Goal: Task Accomplishment & Management: Use online tool/utility

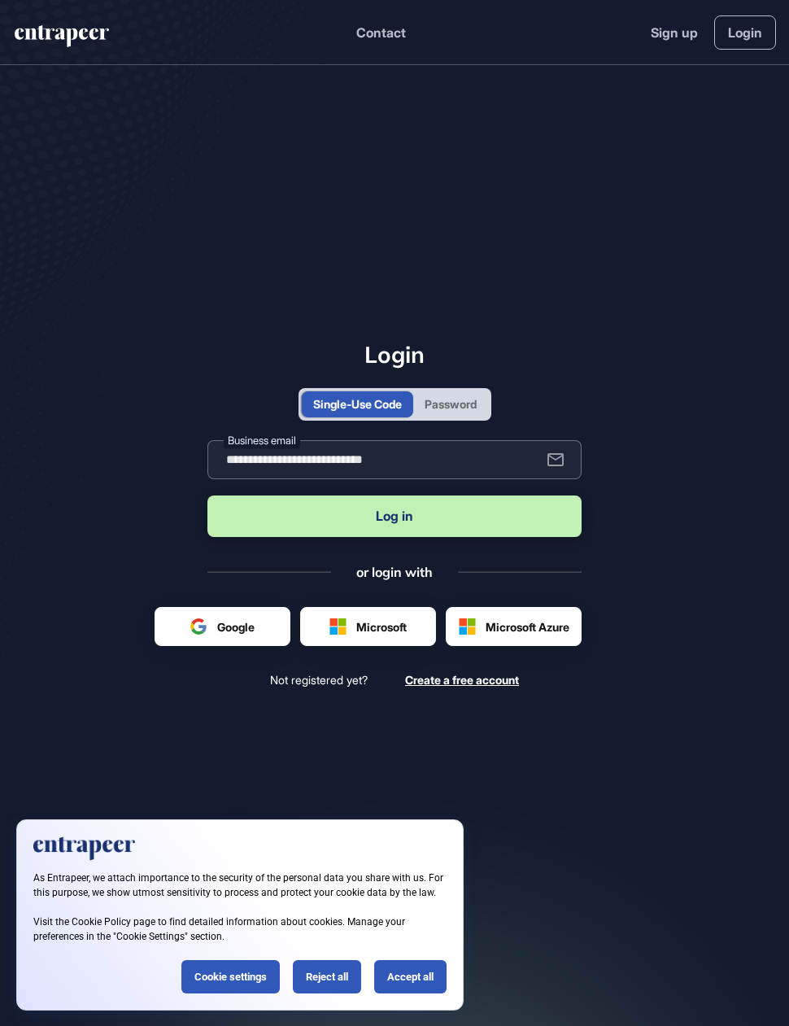
type input "**********"
click at [395, 537] on button "Log in" at bounding box center [394, 515] width 374 height 41
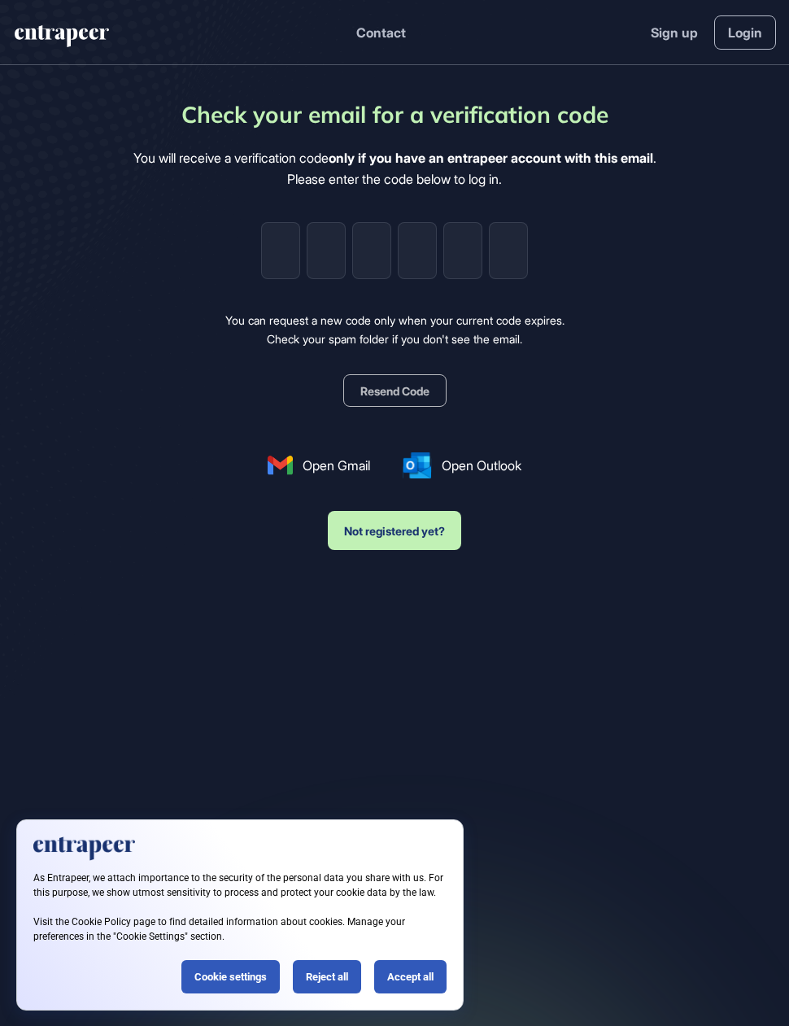
click at [277, 229] on input "tel" at bounding box center [280, 250] width 39 height 57
click at [741, 32] on link "Login" at bounding box center [745, 32] width 62 height 34
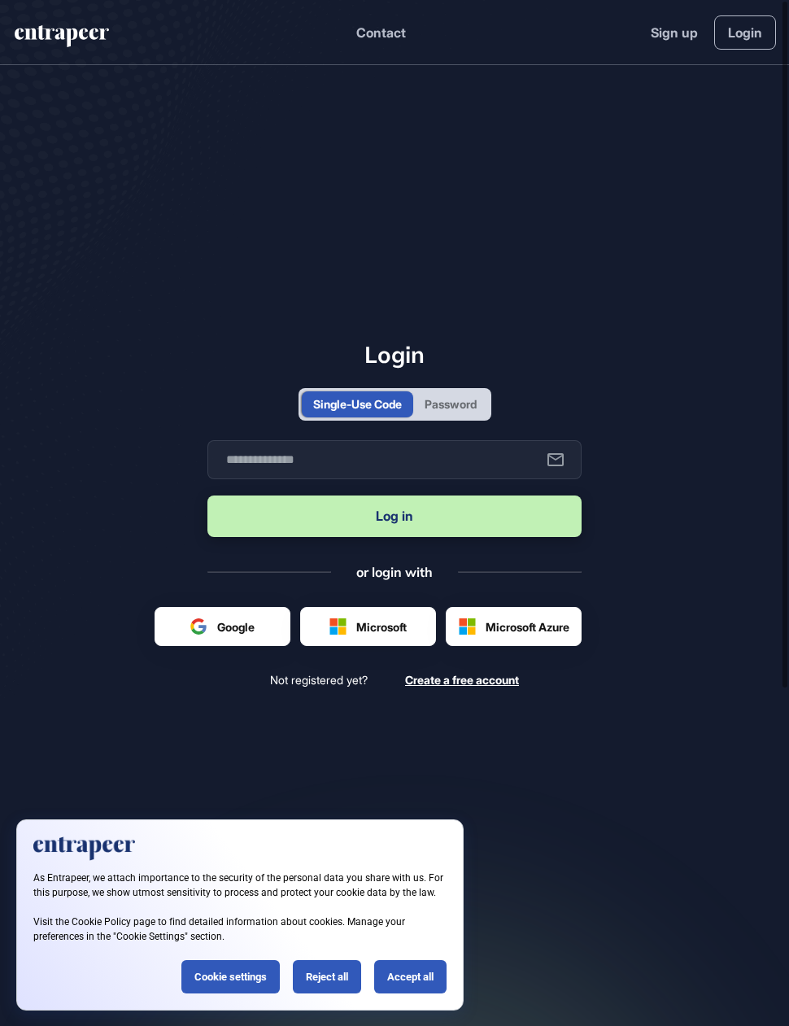
click at [460, 417] on div "Password" at bounding box center [450, 404] width 75 height 26
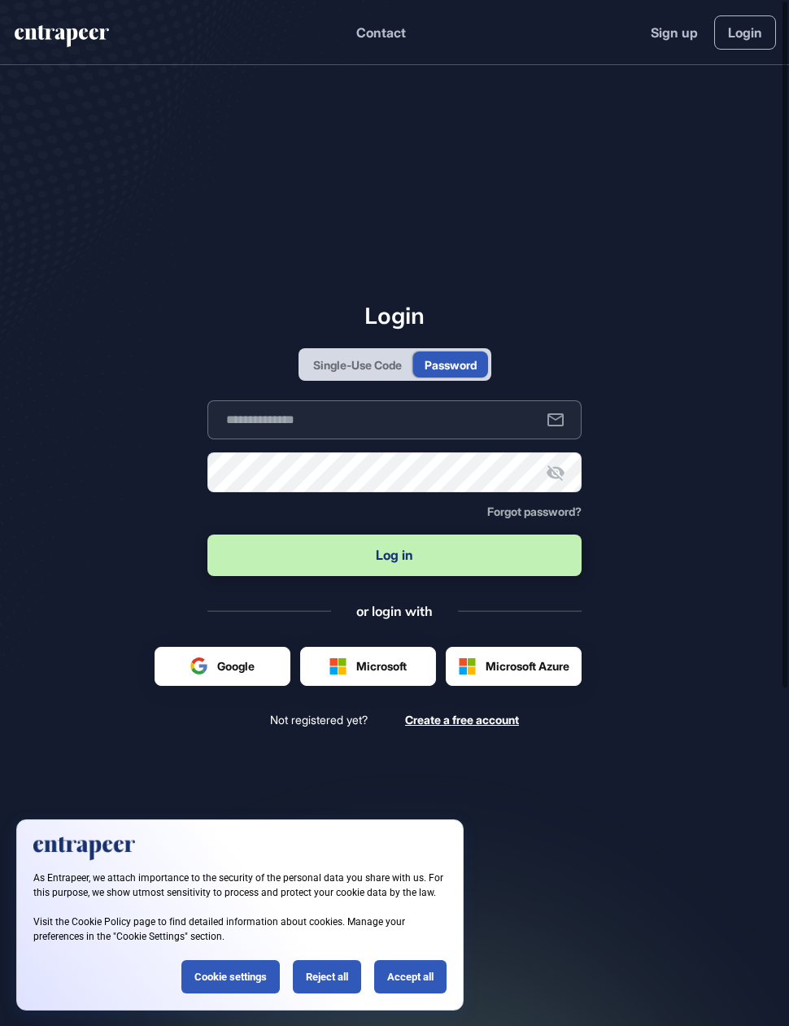
click at [433, 439] on input "text" at bounding box center [394, 419] width 374 height 39
type input "**********"
click at [395, 576] on button "Log in" at bounding box center [394, 555] width 374 height 41
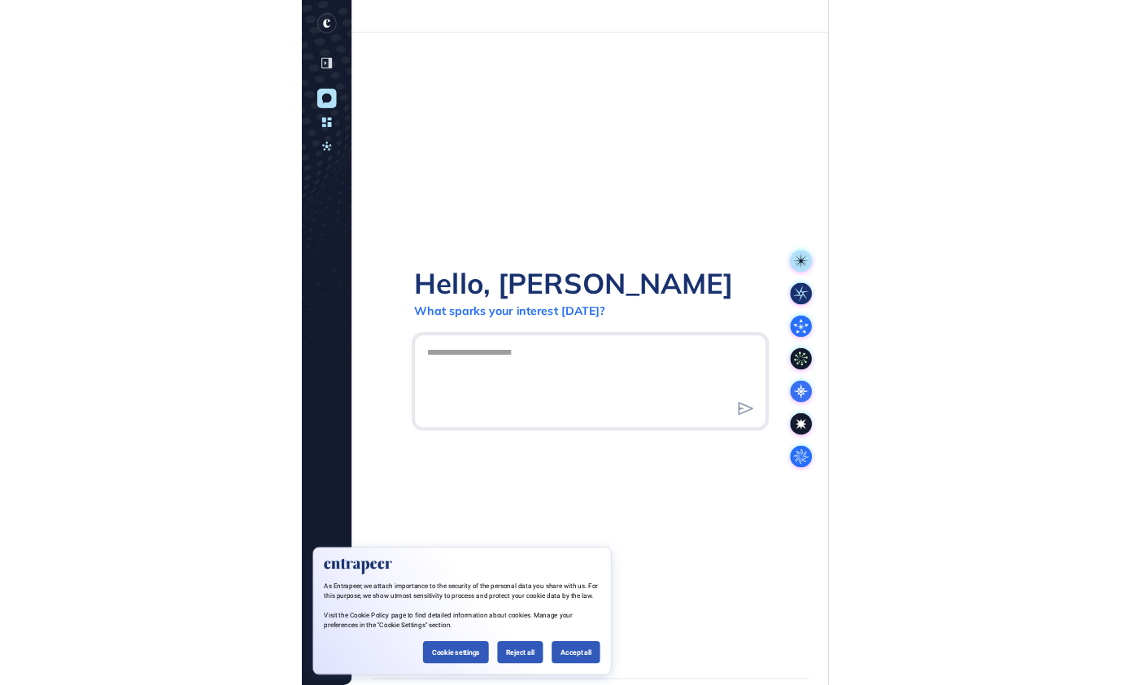
scroll to position [1, 1]
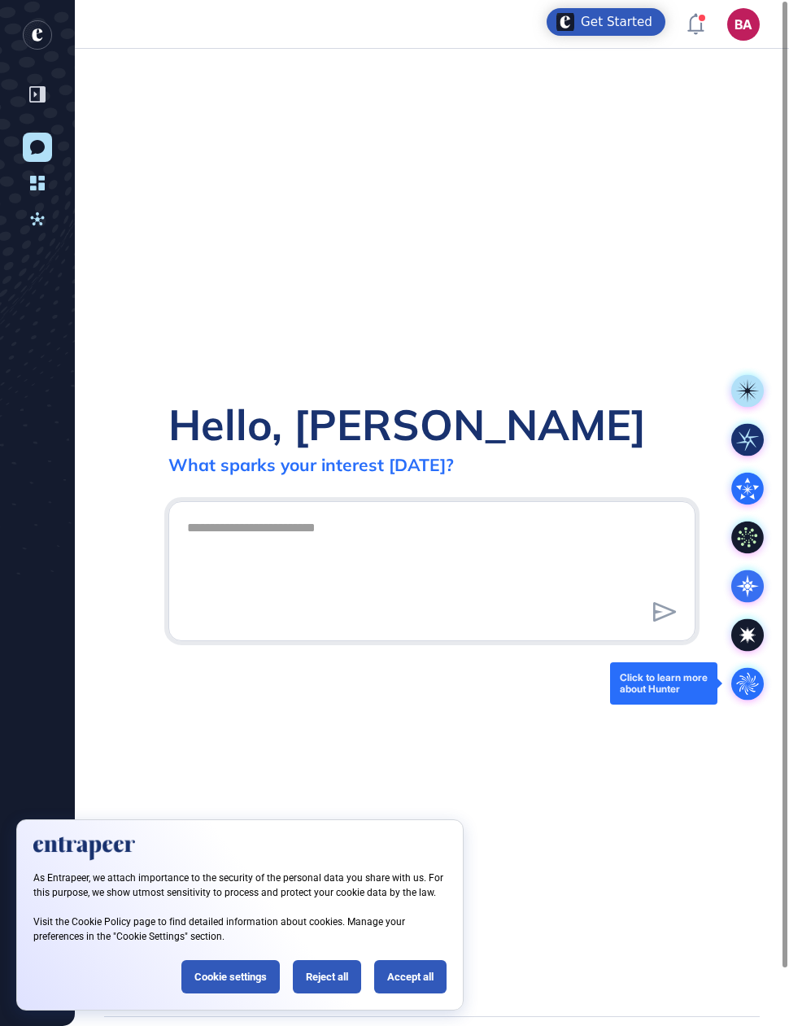
click at [748, 679] on circle at bounding box center [747, 683] width 33 height 33
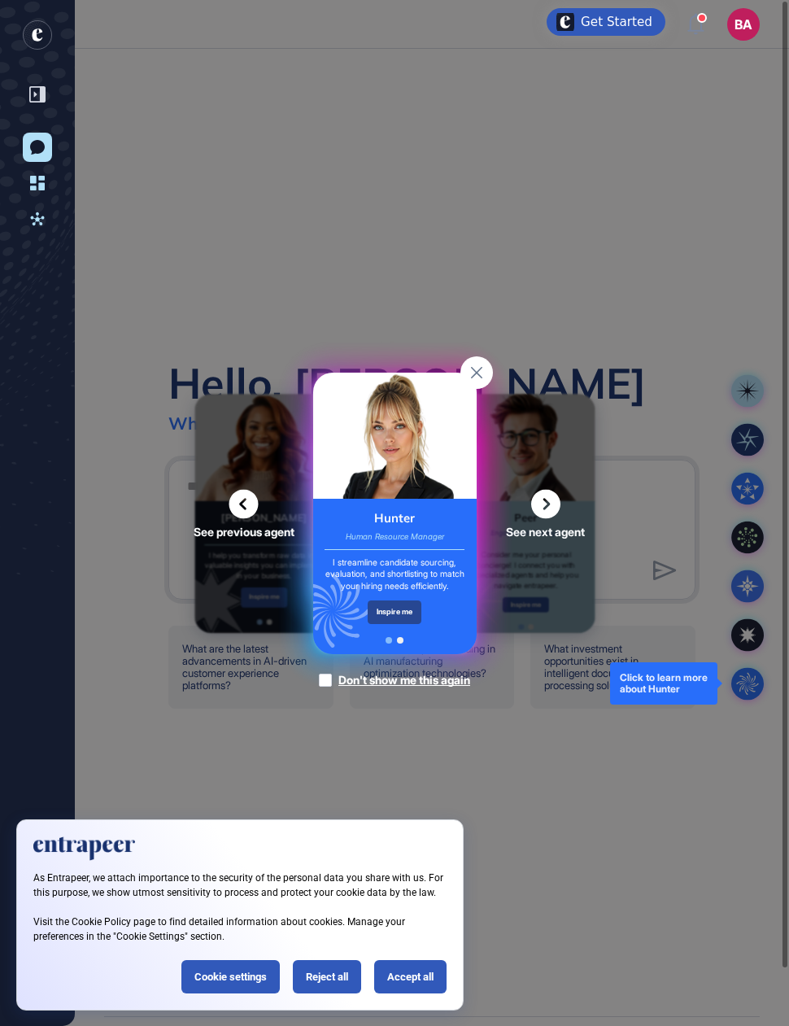
click at [402, 624] on div "Inspire me" at bounding box center [395, 612] width 55 height 24
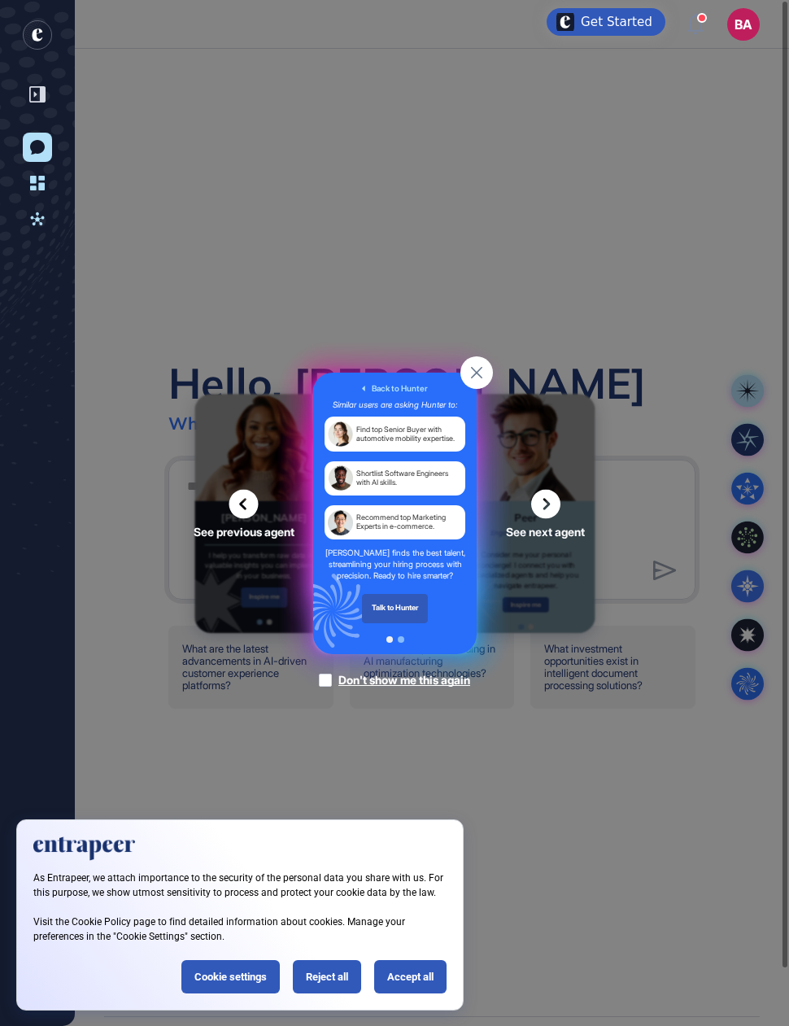
click at [407, 580] on div "[PERSON_NAME] finds the best talent, streamlining your hiring process with prec…" at bounding box center [395, 563] width 141 height 34
click at [408, 580] on div "[PERSON_NAME] finds the best talent, streamlining your hiring process with prec…" at bounding box center [395, 563] width 141 height 34
click at [478, 378] on icon at bounding box center [475, 372] width 11 height 11
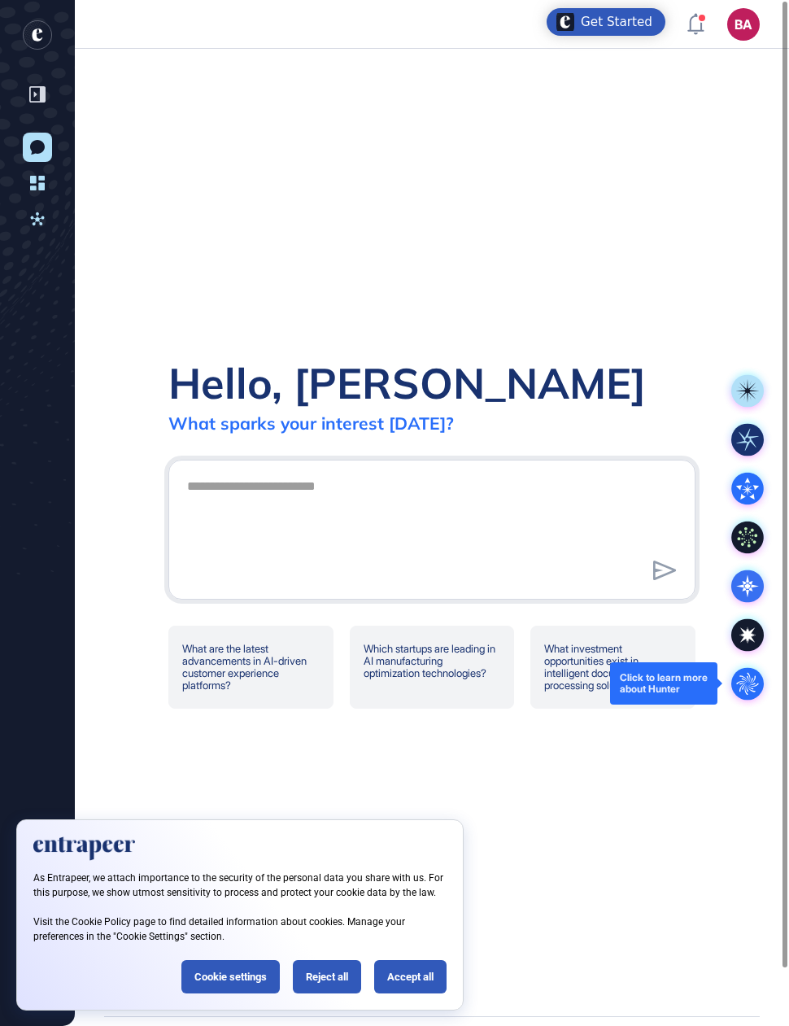
click at [756, 677] on circle at bounding box center [747, 683] width 33 height 33
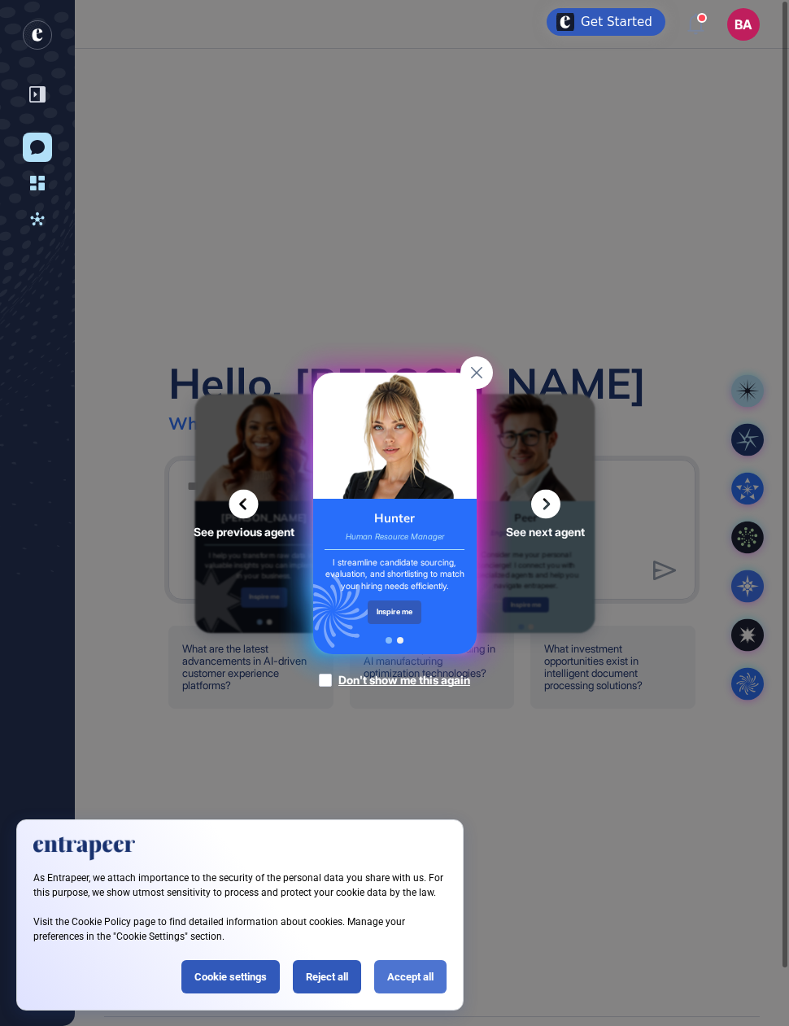
click at [399, 980] on div "Accept all" at bounding box center [410, 976] width 72 height 33
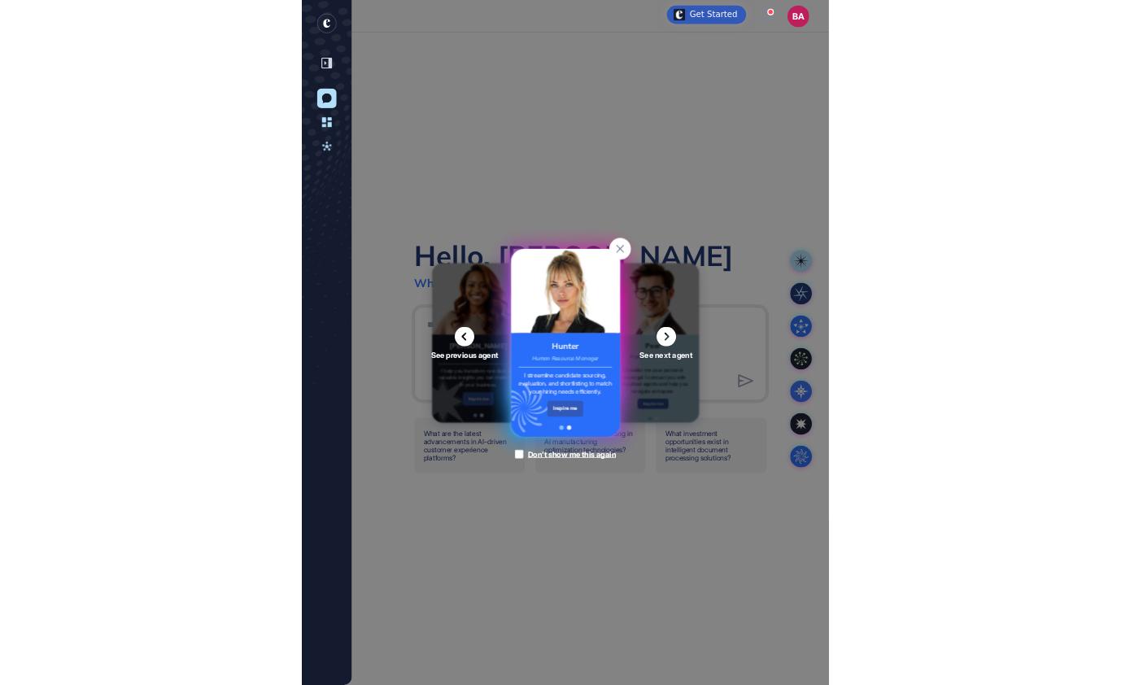
scroll to position [743, 1130]
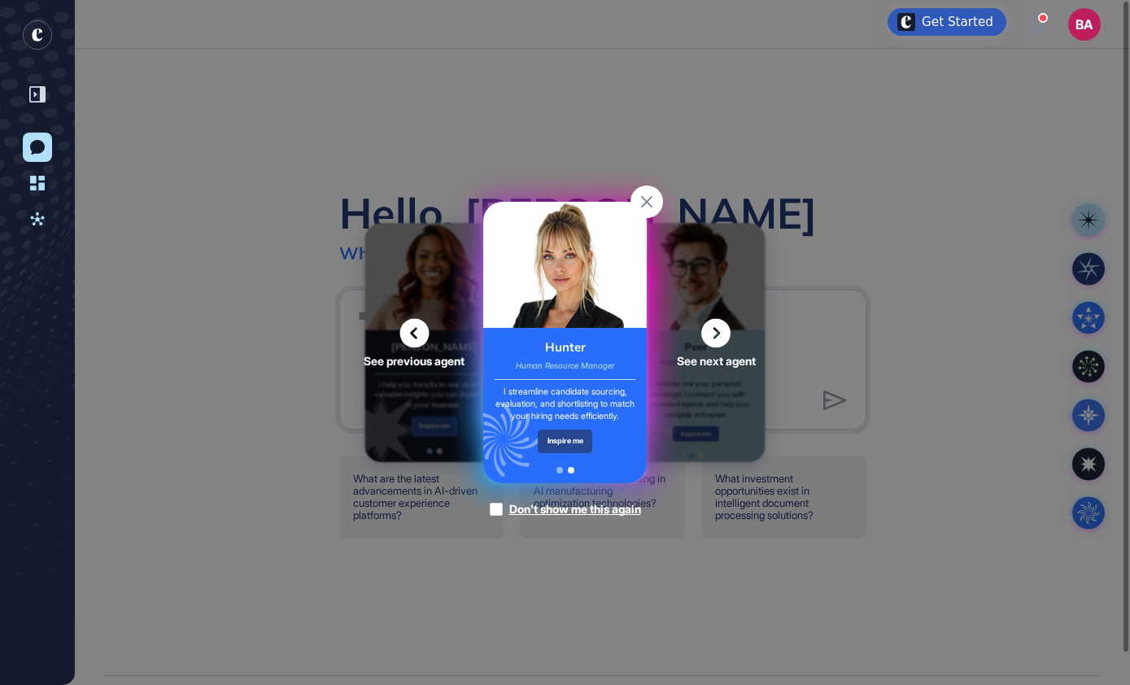
click at [575, 453] on div "Inspire me" at bounding box center [565, 442] width 55 height 24
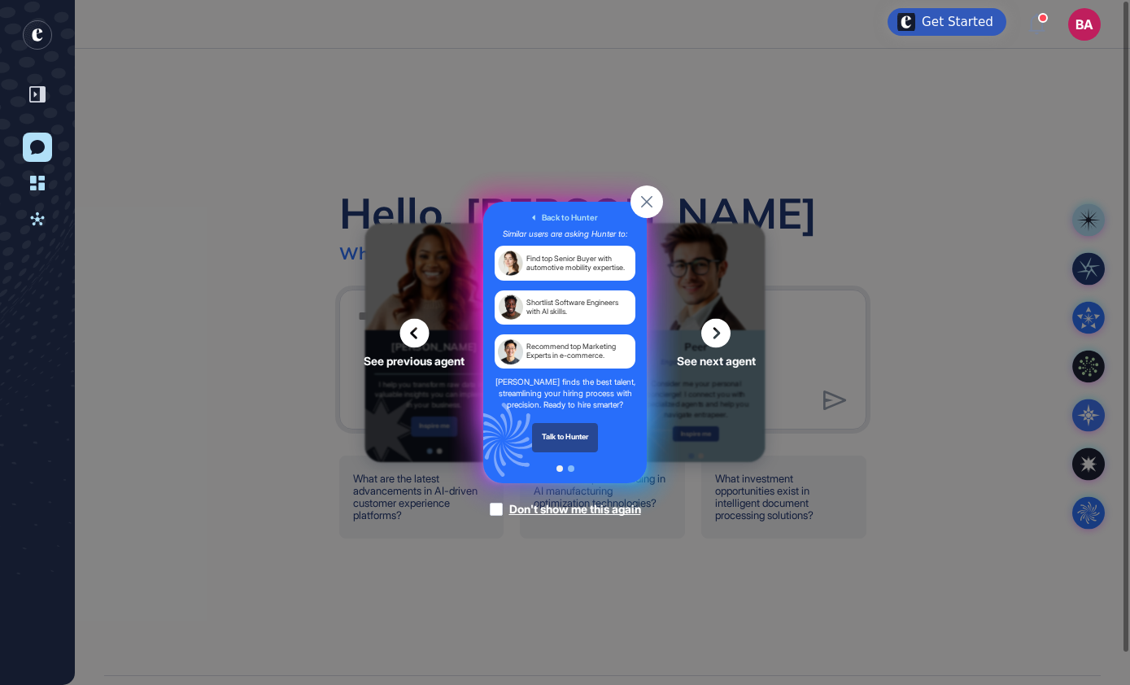
click at [575, 452] on div "Talk to Hunter" at bounding box center [565, 437] width 66 height 29
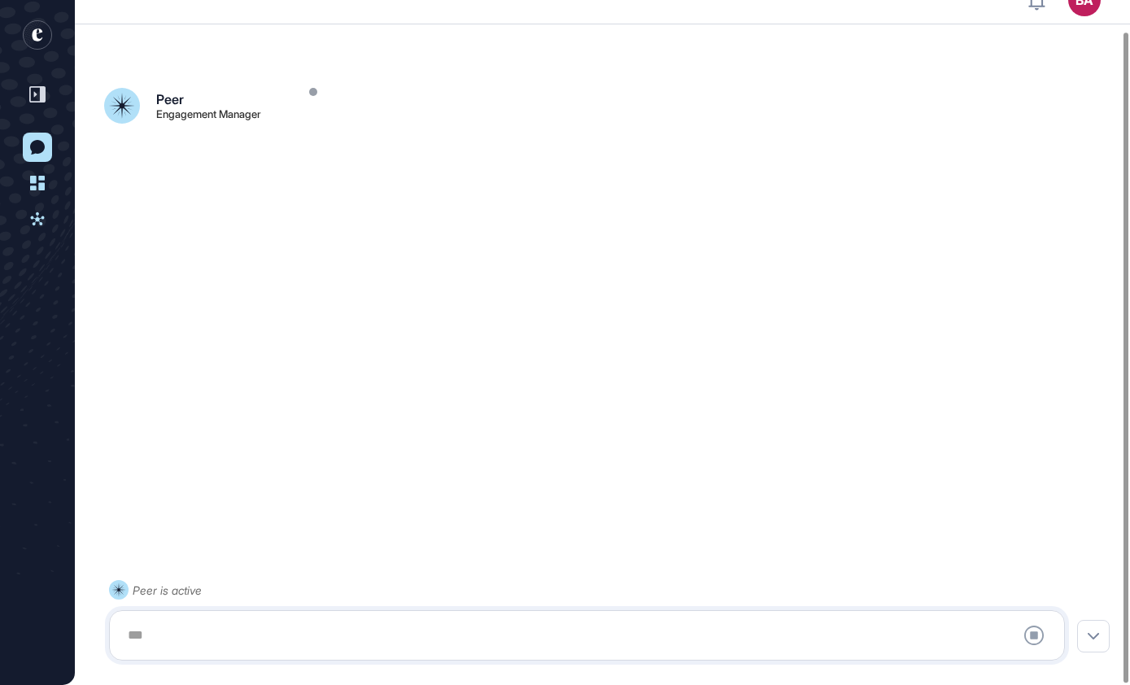
scroll to position [36, 0]
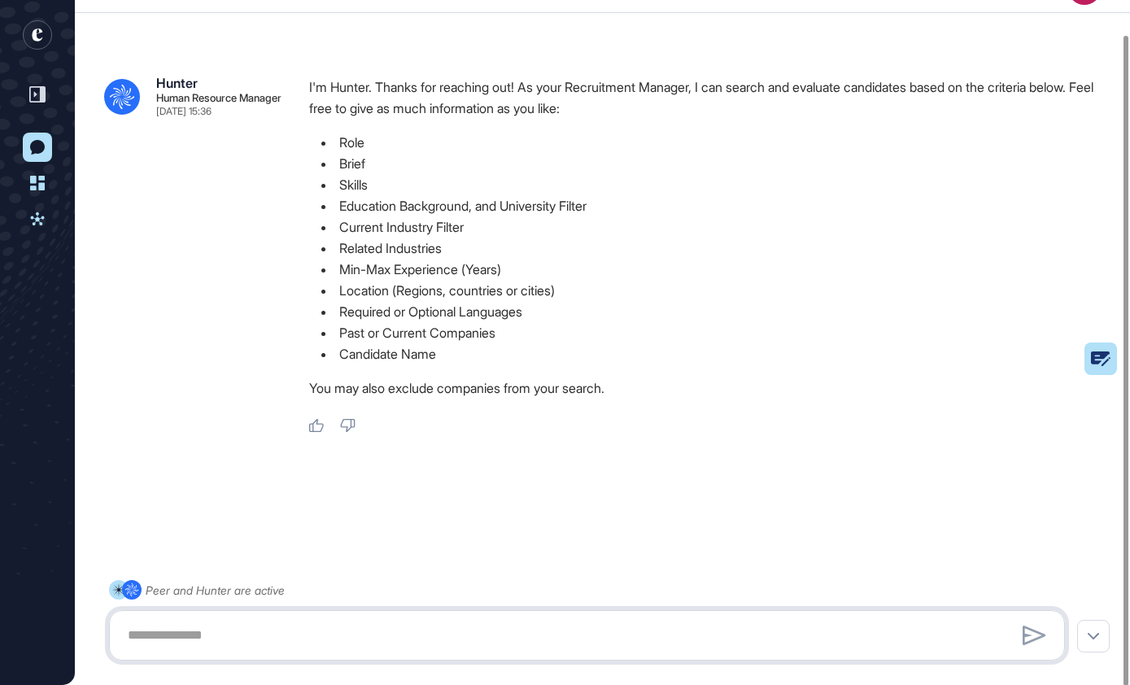
click at [463, 622] on textarea at bounding box center [587, 635] width 938 height 33
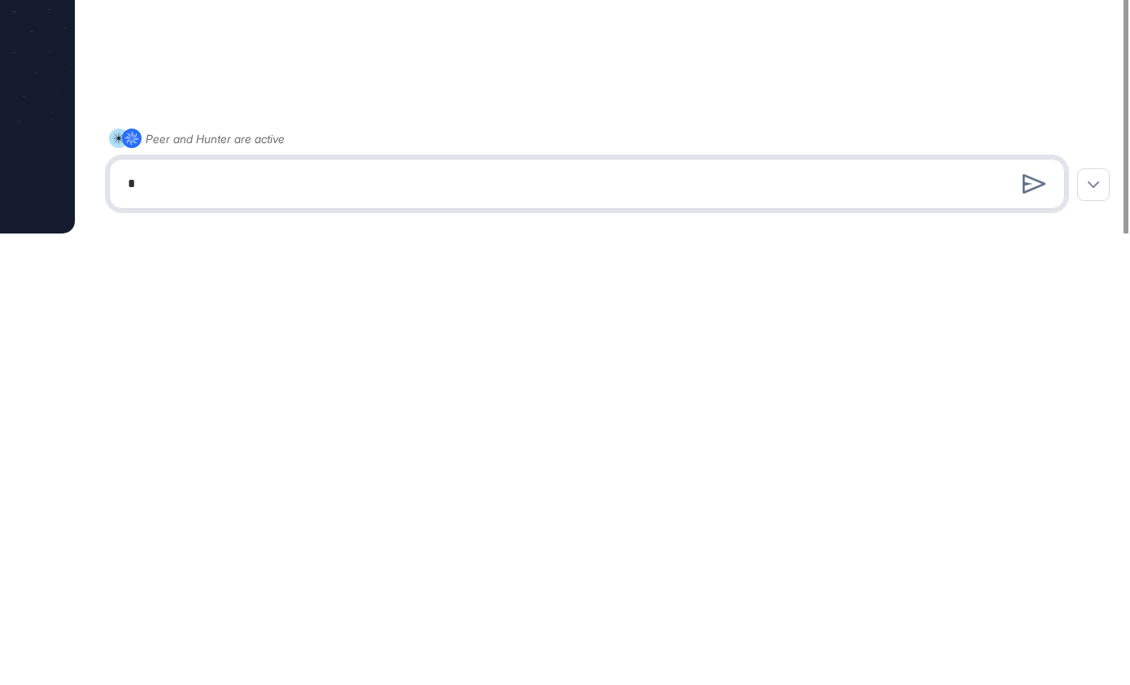
scroll to position [58, 0]
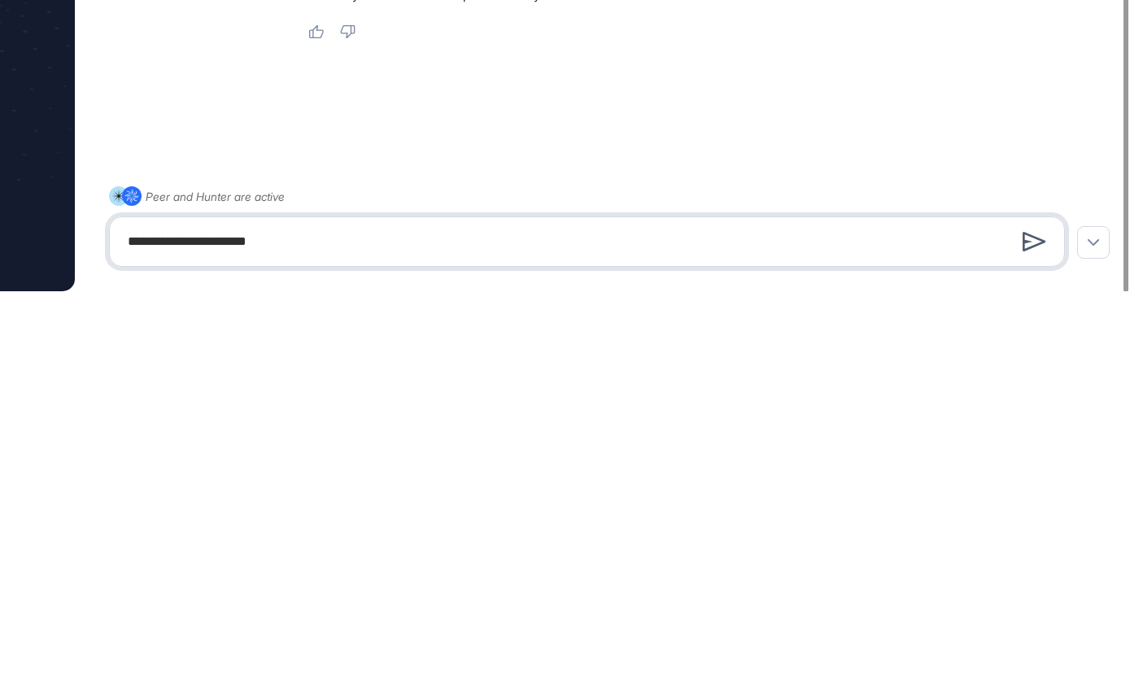
type textarea "**********"
click at [788, 626] on icon at bounding box center [1035, 636] width 24 height 20
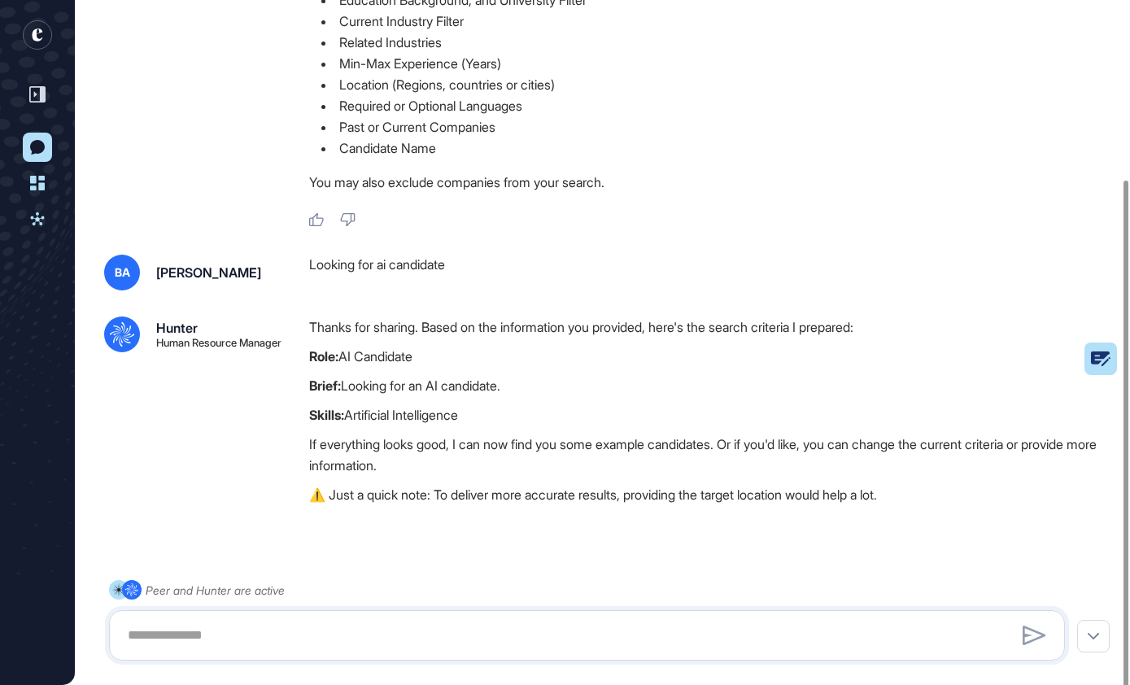
scroll to position [238, 0]
click at [478, 641] on textarea at bounding box center [587, 635] width 938 height 33
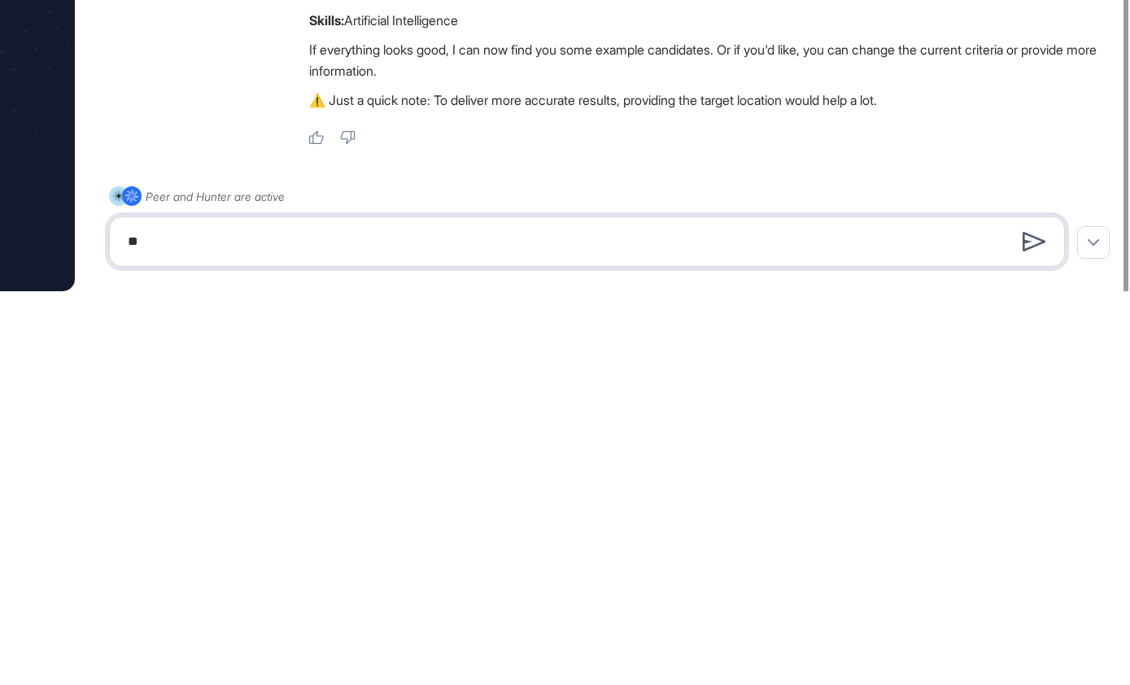
type textarea "**"
click at [788, 626] on icon at bounding box center [1035, 636] width 24 height 20
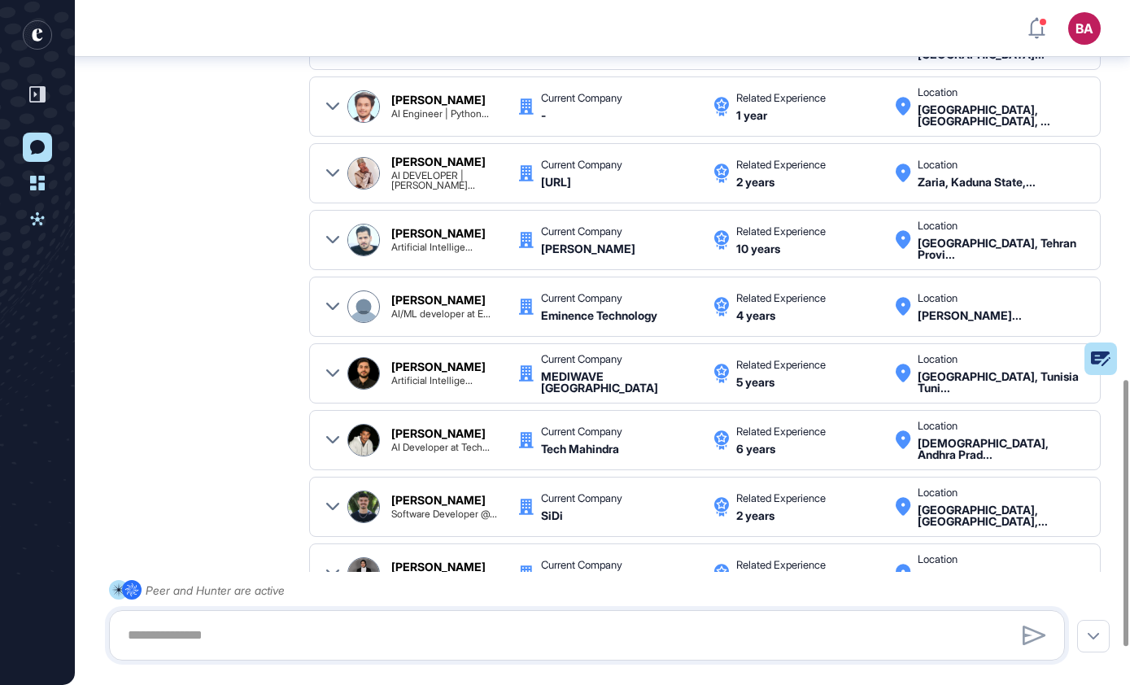
scroll to position [976, 0]
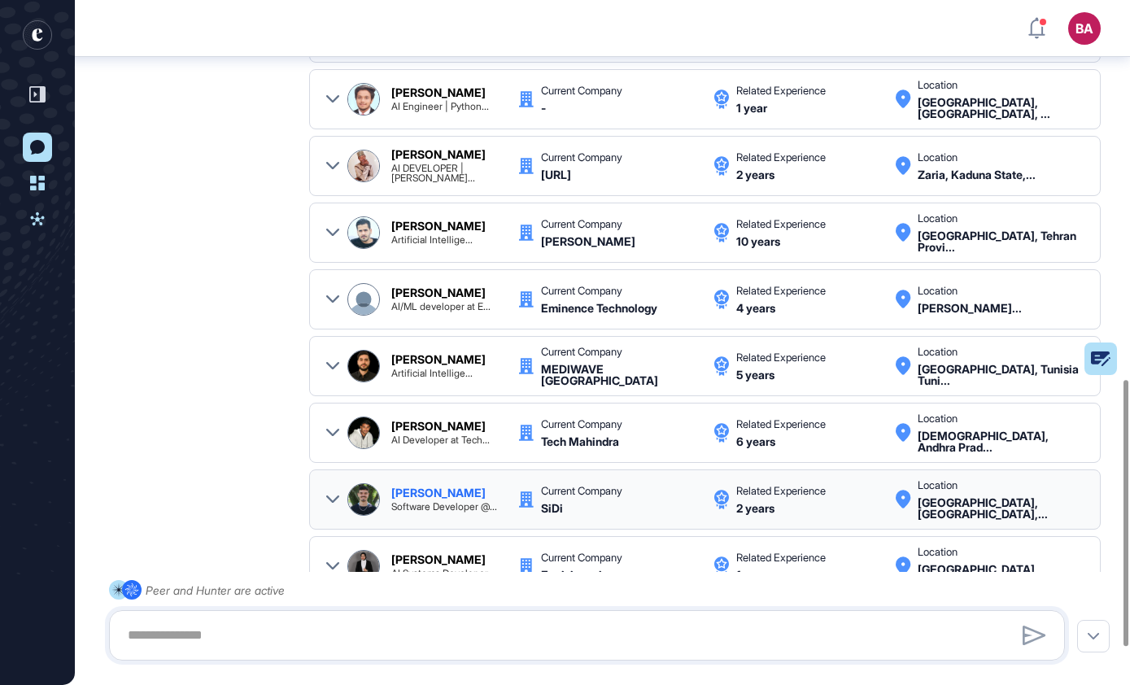
click at [327, 495] on icon at bounding box center [332, 498] width 13 height 7
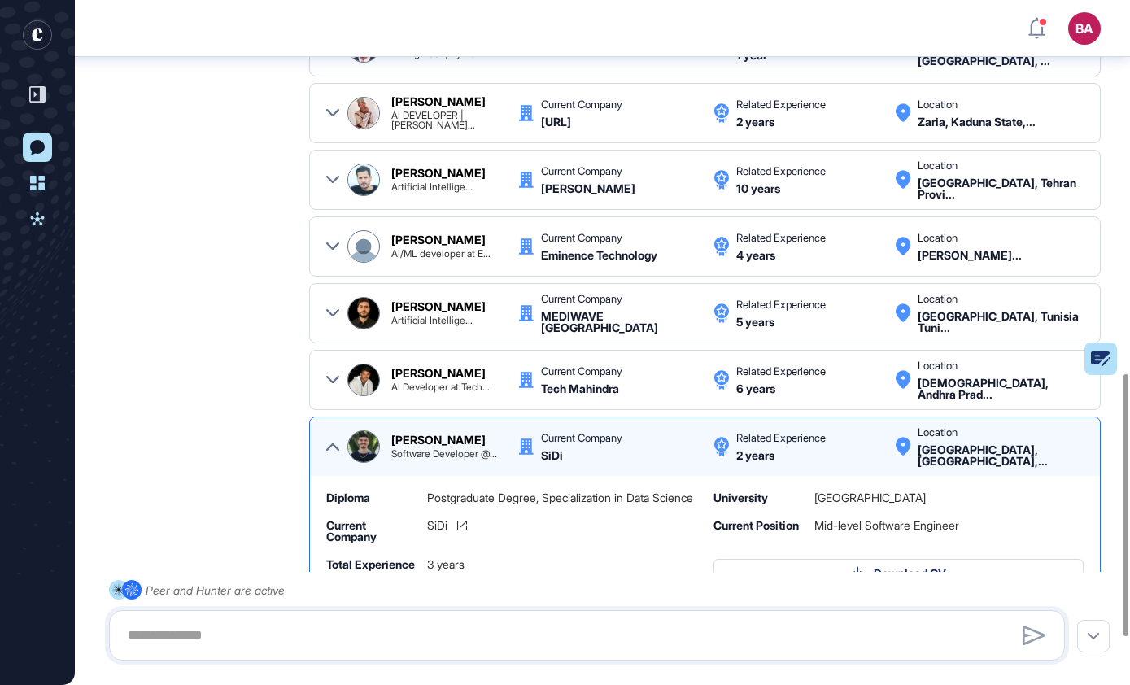
scroll to position [0, 0]
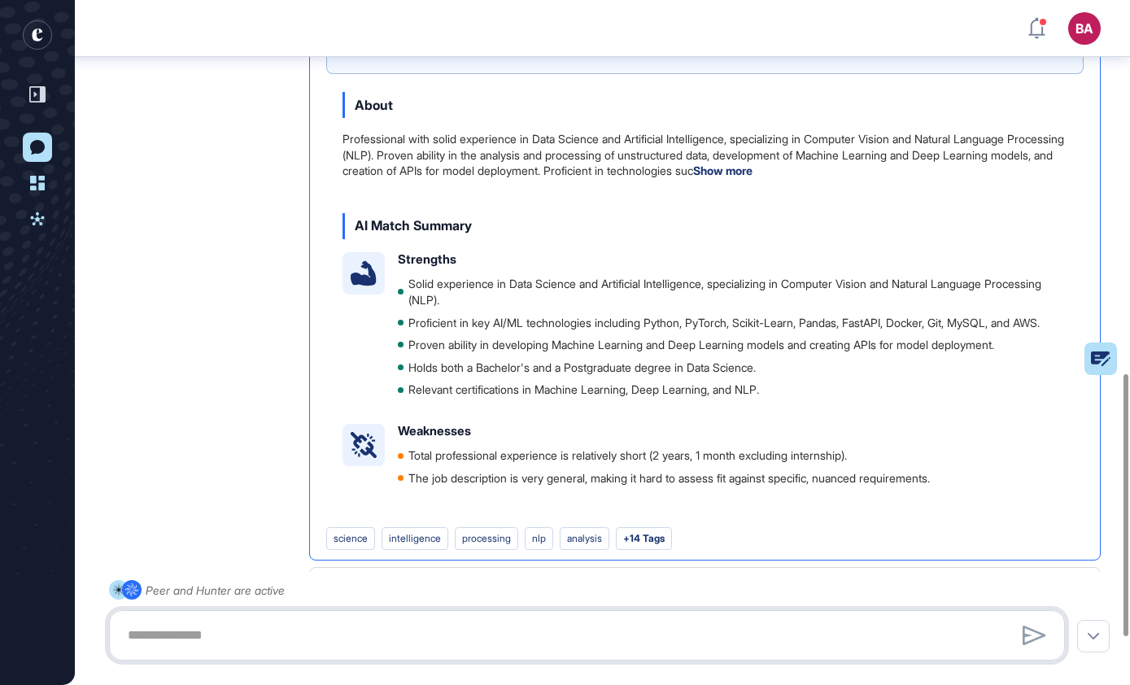
click at [674, 643] on textarea at bounding box center [587, 635] width 938 height 33
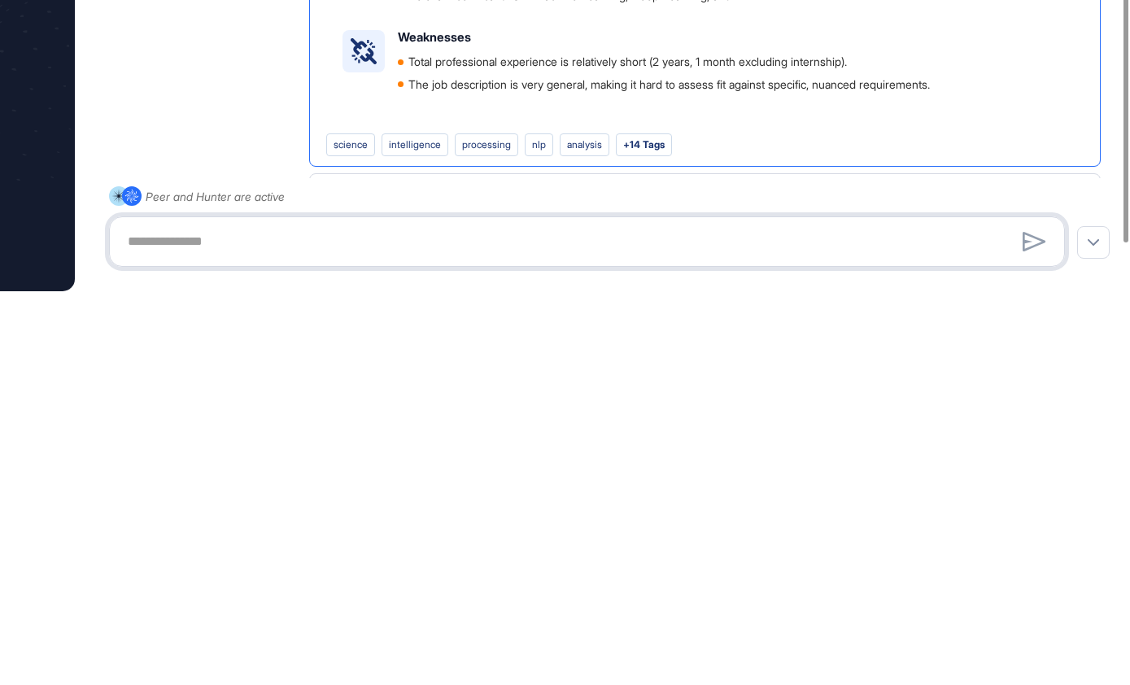
scroll to position [997, 0]
type textarea "******"
click at [788, 626] on icon at bounding box center [1035, 636] width 24 height 20
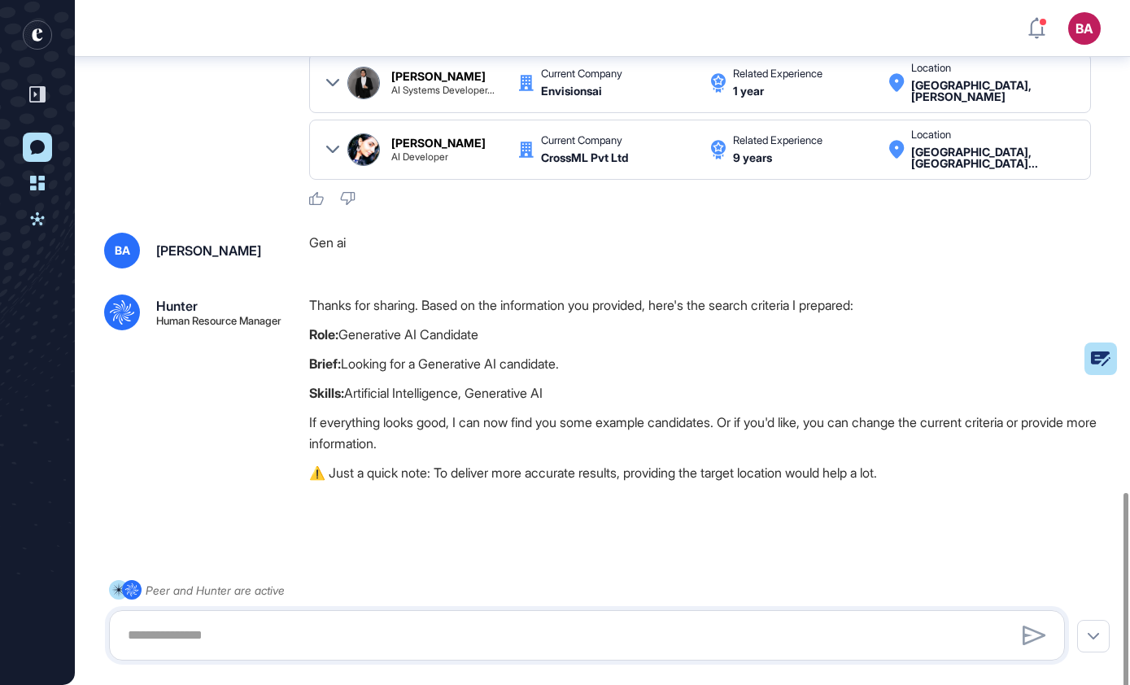
scroll to position [1490, 0]
click at [591, 640] on textarea at bounding box center [587, 635] width 938 height 33
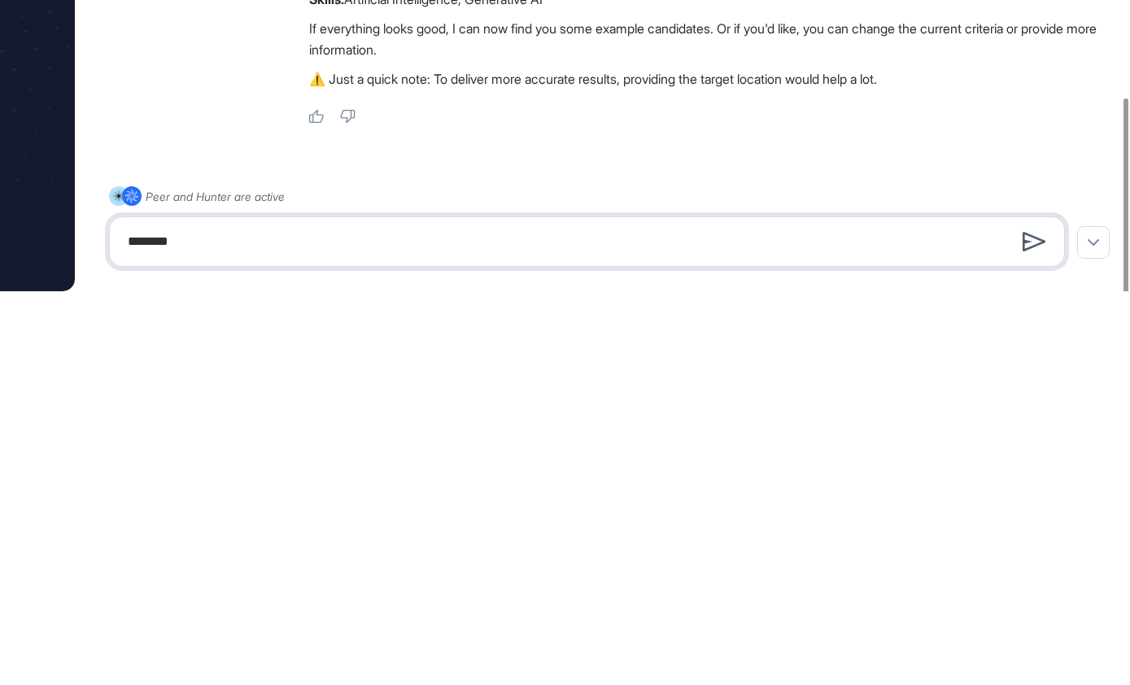
type textarea "********"
click at [788, 626] on icon at bounding box center [1035, 636] width 24 height 20
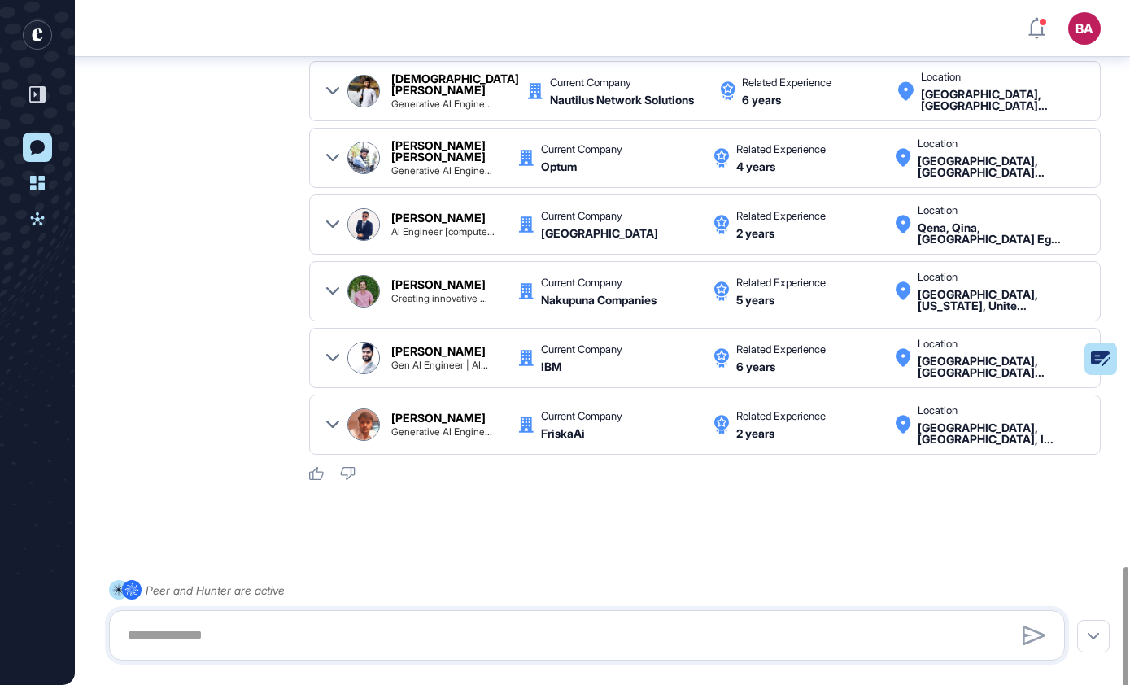
scroll to position [2406, 0]
click at [630, 350] on div "Current Company IBM" at bounding box center [624, 358] width 166 height 39
click at [475, 361] on div "Gen AI Engineer | AI..." at bounding box center [439, 366] width 97 height 10
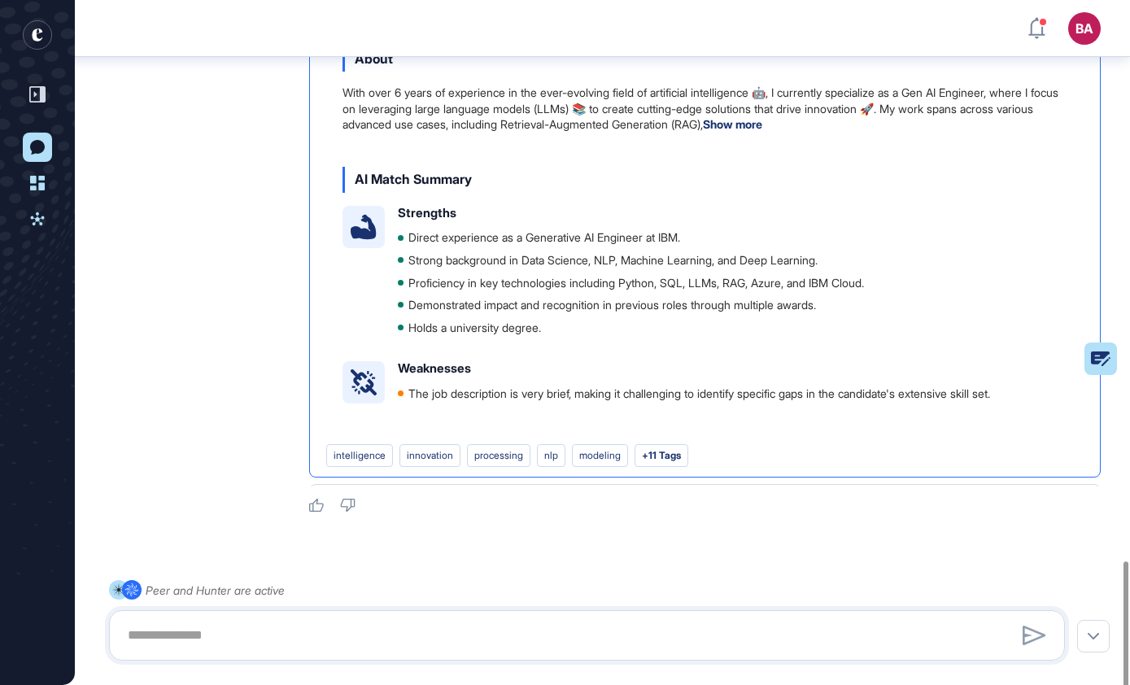
scroll to position [943, 0]
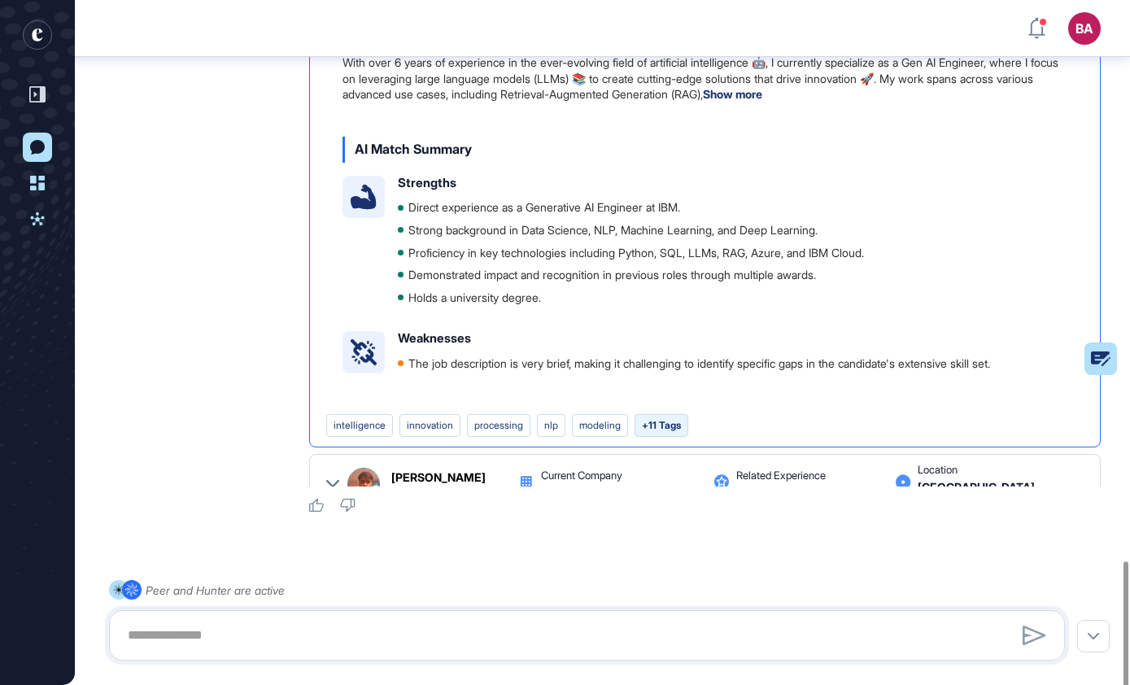
click at [671, 414] on div "+11 Tags" at bounding box center [662, 425] width 54 height 23
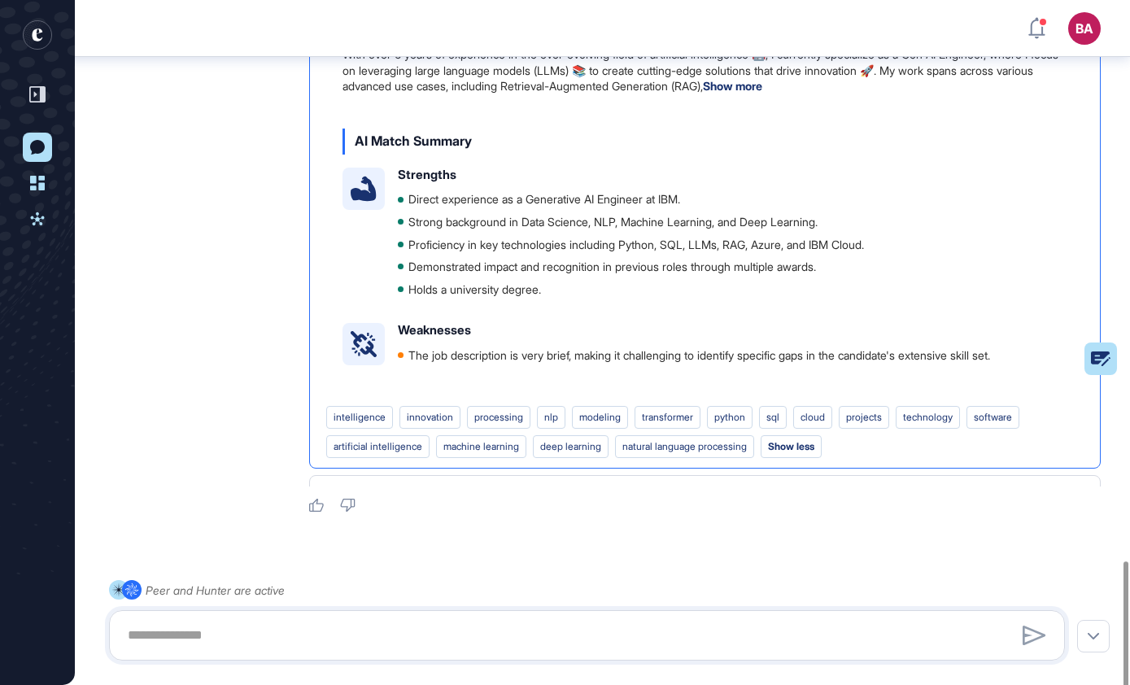
scroll to position [954, 0]
